Goal: Register for event/course

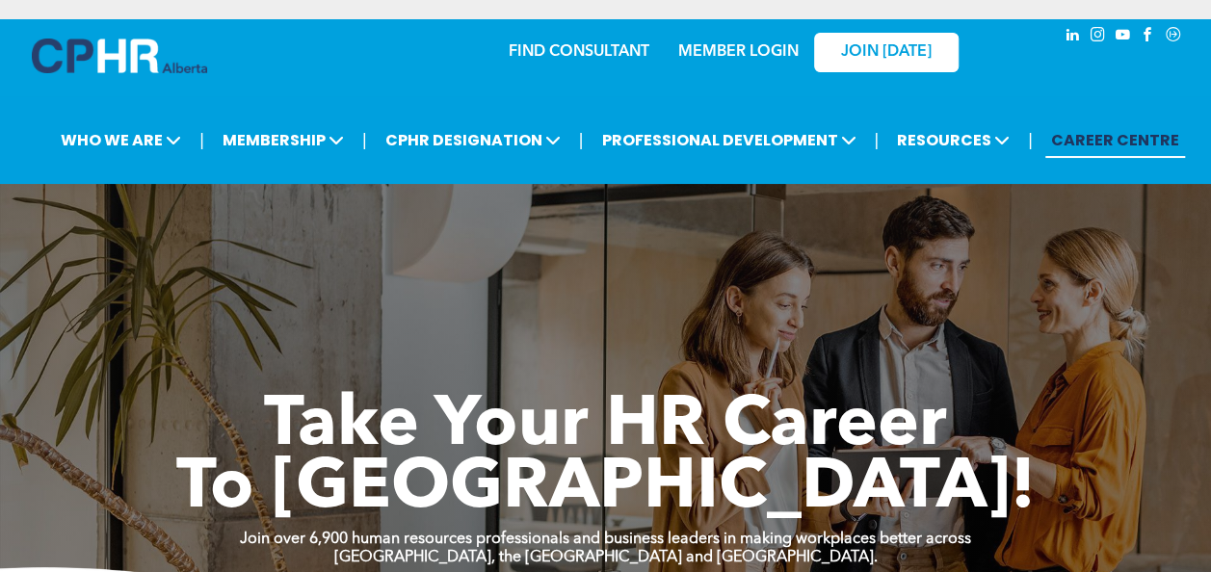
click at [723, 48] on link "MEMBER LOGIN" at bounding box center [738, 51] width 120 height 15
click at [713, 58] on link "MEMBER LOGIN" at bounding box center [738, 51] width 120 height 15
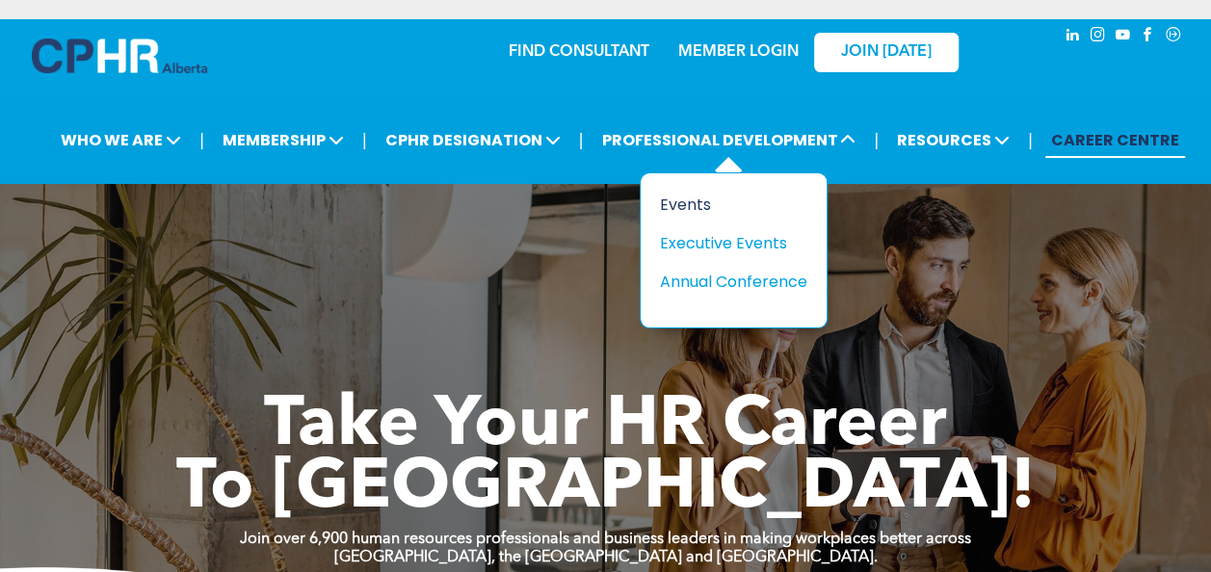
click at [689, 200] on div "Events" at bounding box center [726, 205] width 133 height 24
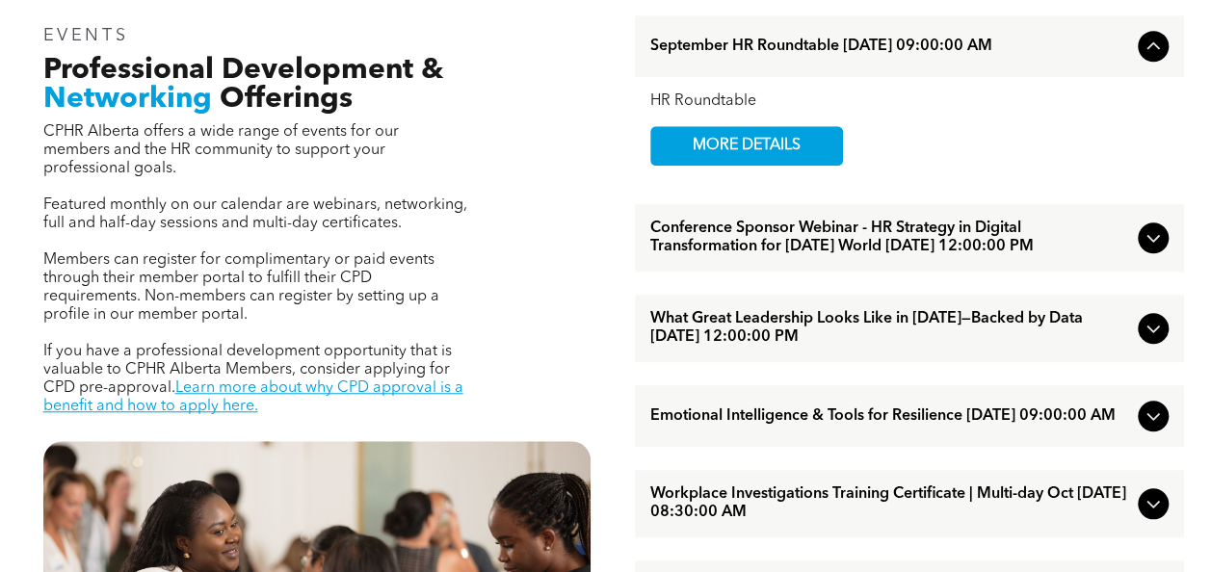
scroll to position [771, 0]
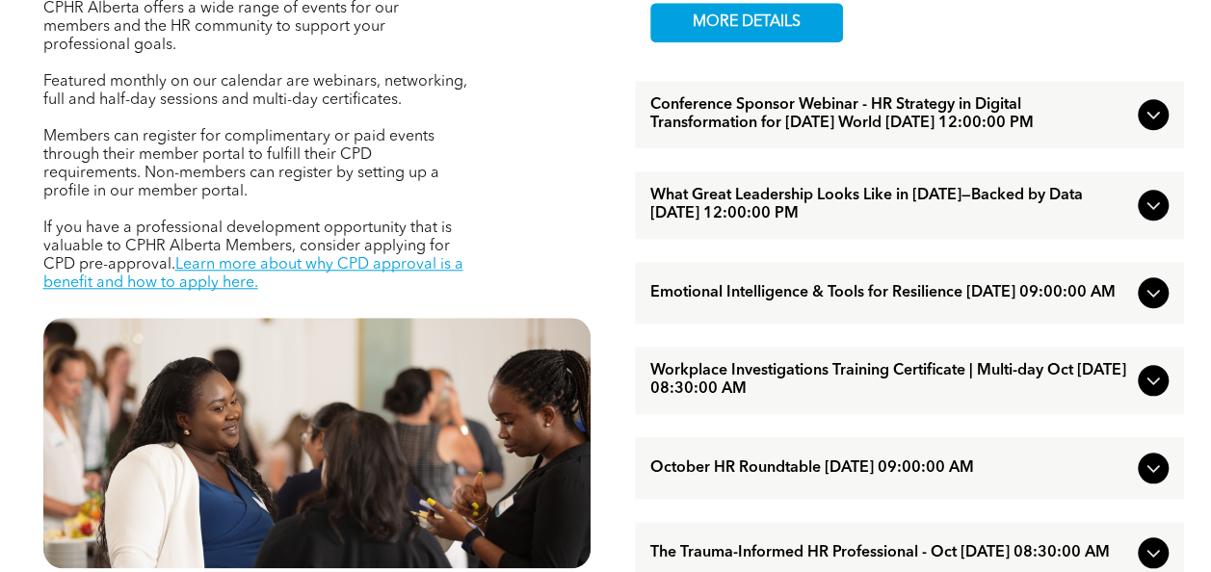
click at [1143, 217] on icon at bounding box center [1153, 205] width 23 height 23
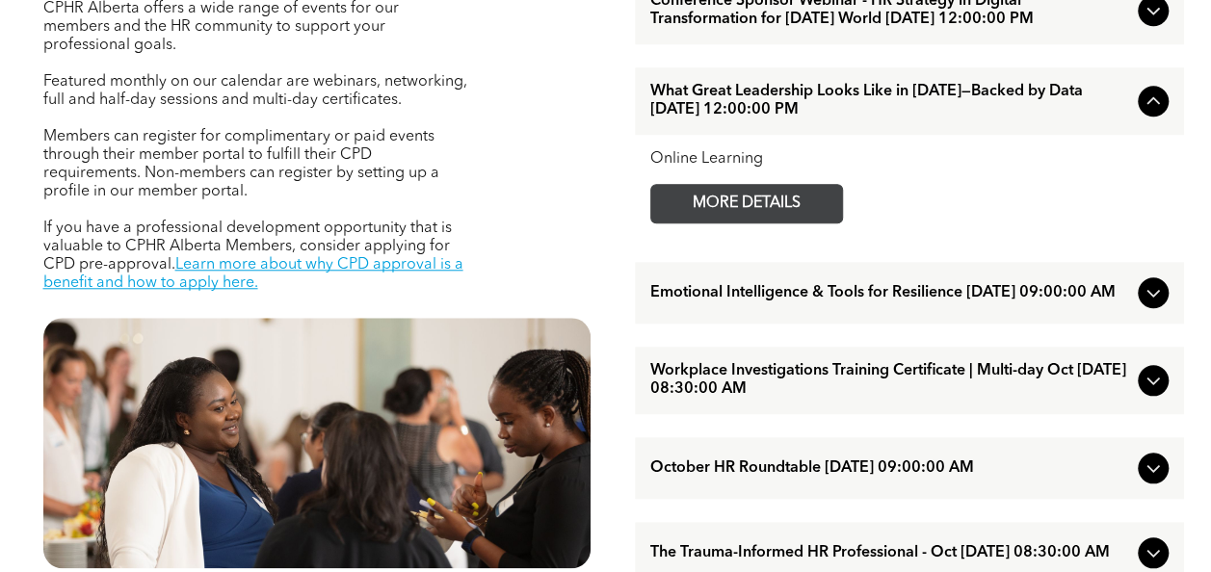
click at [804, 223] on span "MORE DETAILS" at bounding box center [747, 204] width 152 height 38
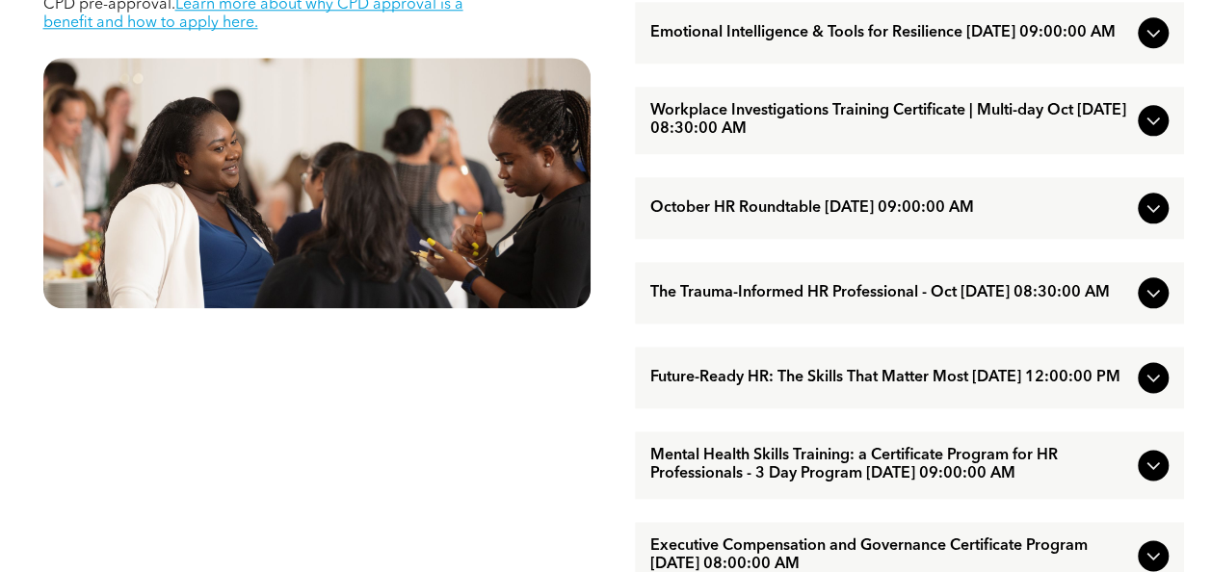
scroll to position [1060, 0]
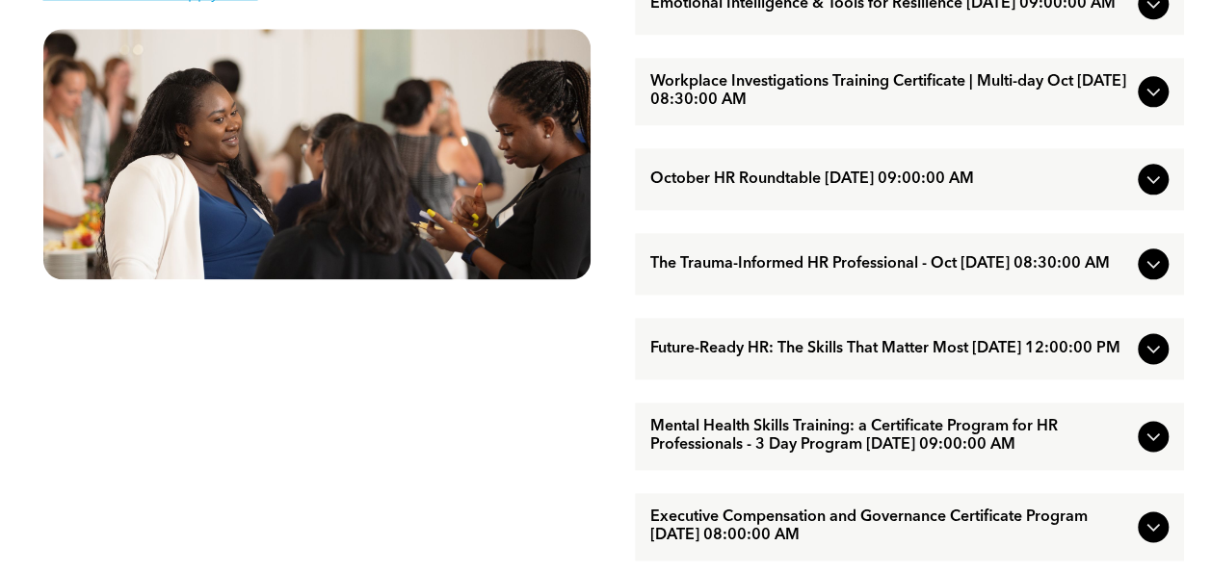
click at [1162, 360] on icon at bounding box center [1153, 348] width 23 height 23
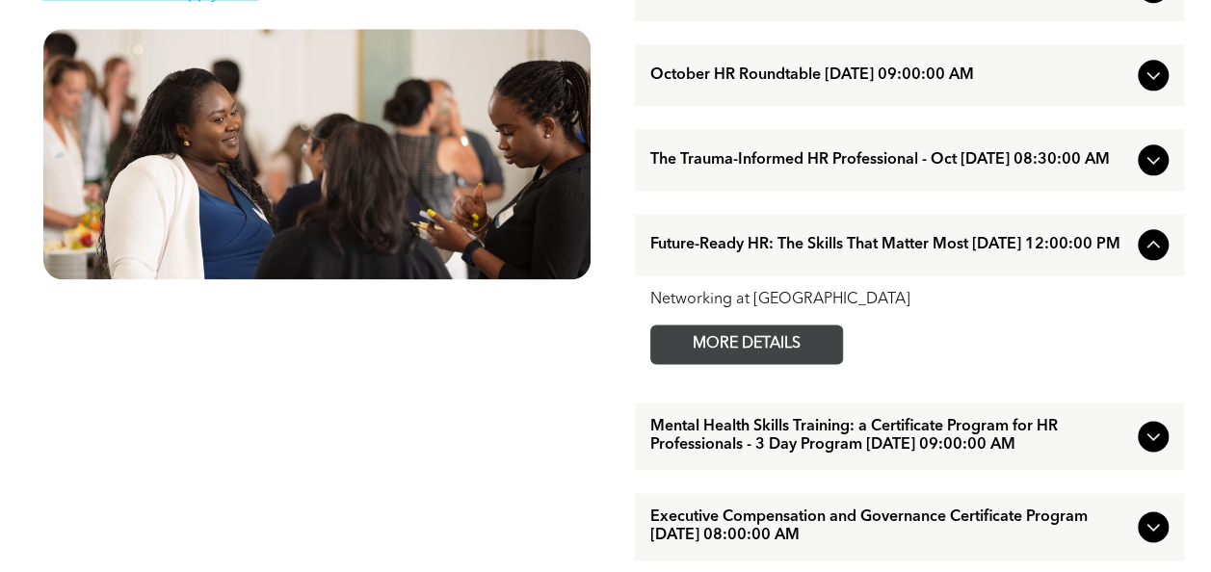
click at [793, 363] on span "MORE DETAILS" at bounding box center [747, 345] width 152 height 38
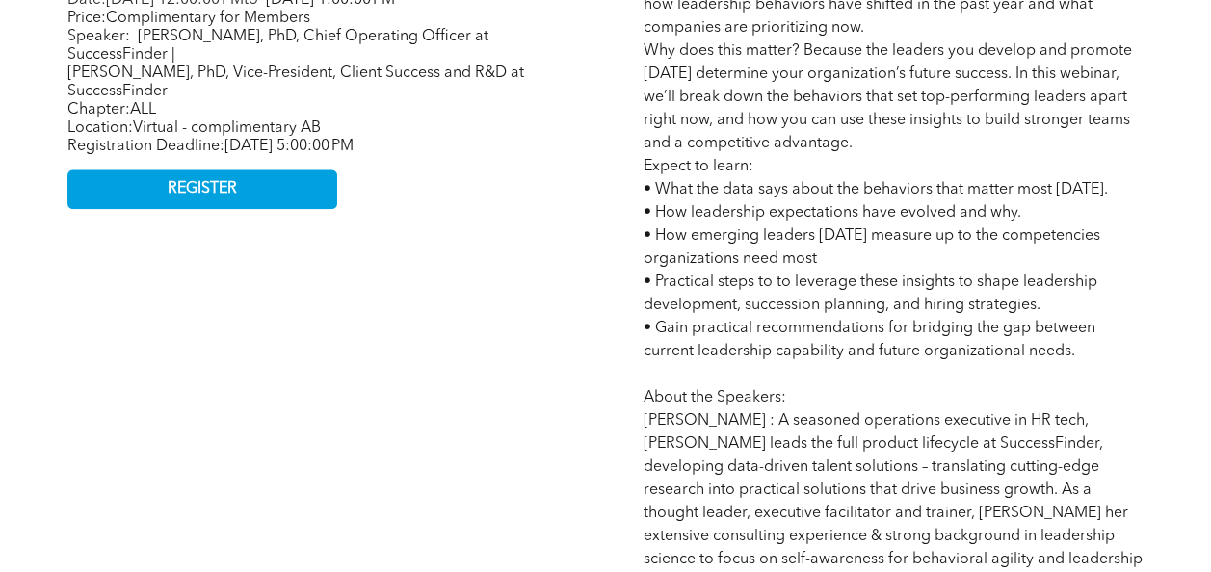
scroll to position [1156, 0]
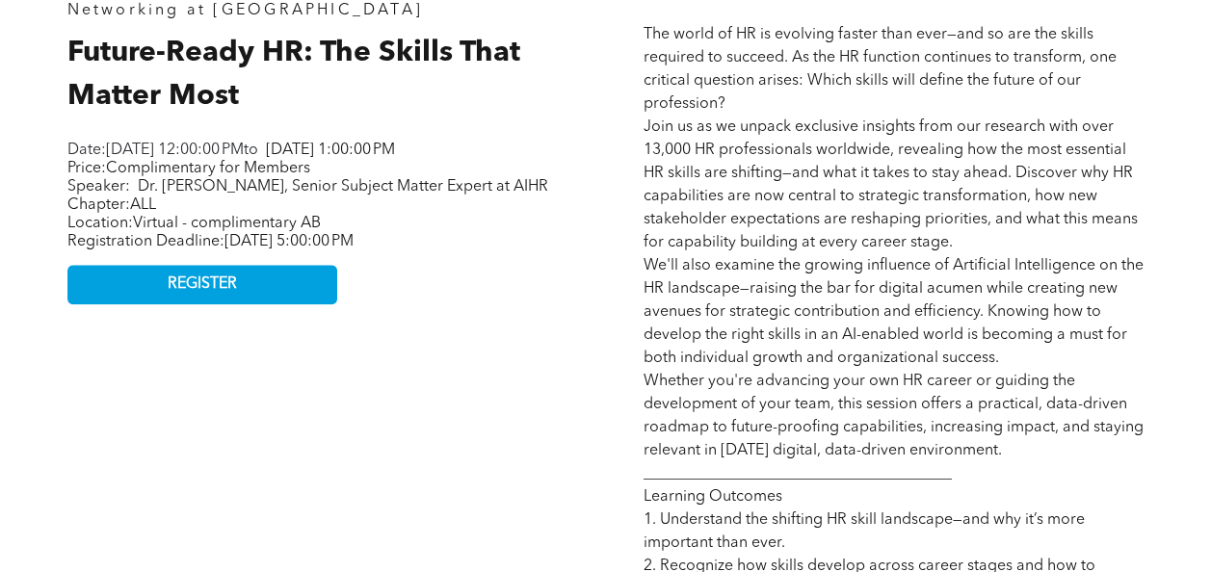
scroll to position [867, 0]
